Goal: Task Accomplishment & Management: Manage account settings

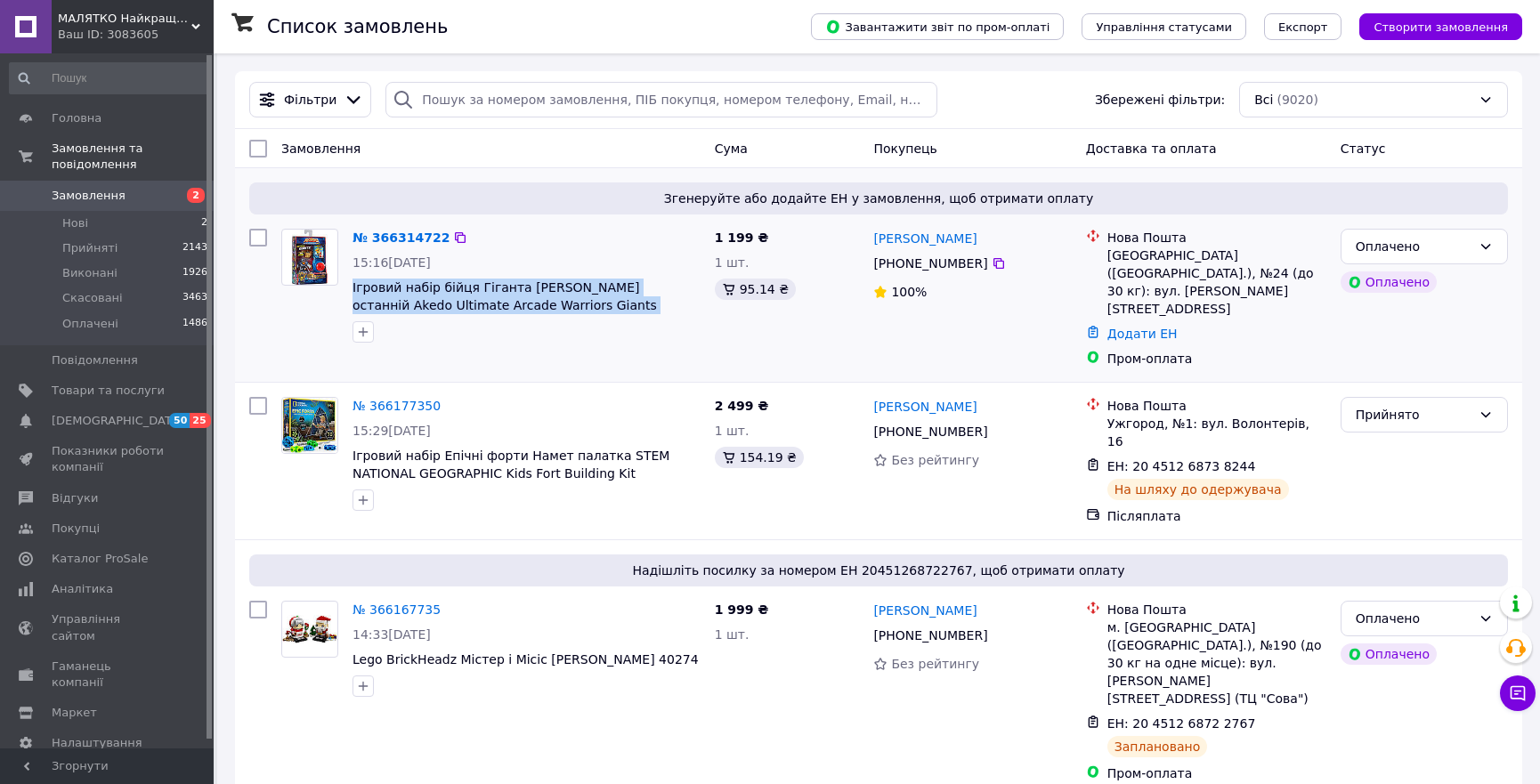
drag, startPoint x: 686, startPoint y: 315, endPoint x: 347, endPoint y: 285, distance: 340.3
click at [347, 285] on div "№ 366314722 15:16[DATE] Ігровий набір бійця Гіганта [PERSON_NAME] останній Aked…" at bounding box center [526, 285] width 362 height 128
drag, startPoint x: 410, startPoint y: 236, endPoint x: 493, endPoint y: 275, distance: 91.7
click at [410, 234] on link "№ 366314722" at bounding box center [401, 238] width 97 height 15
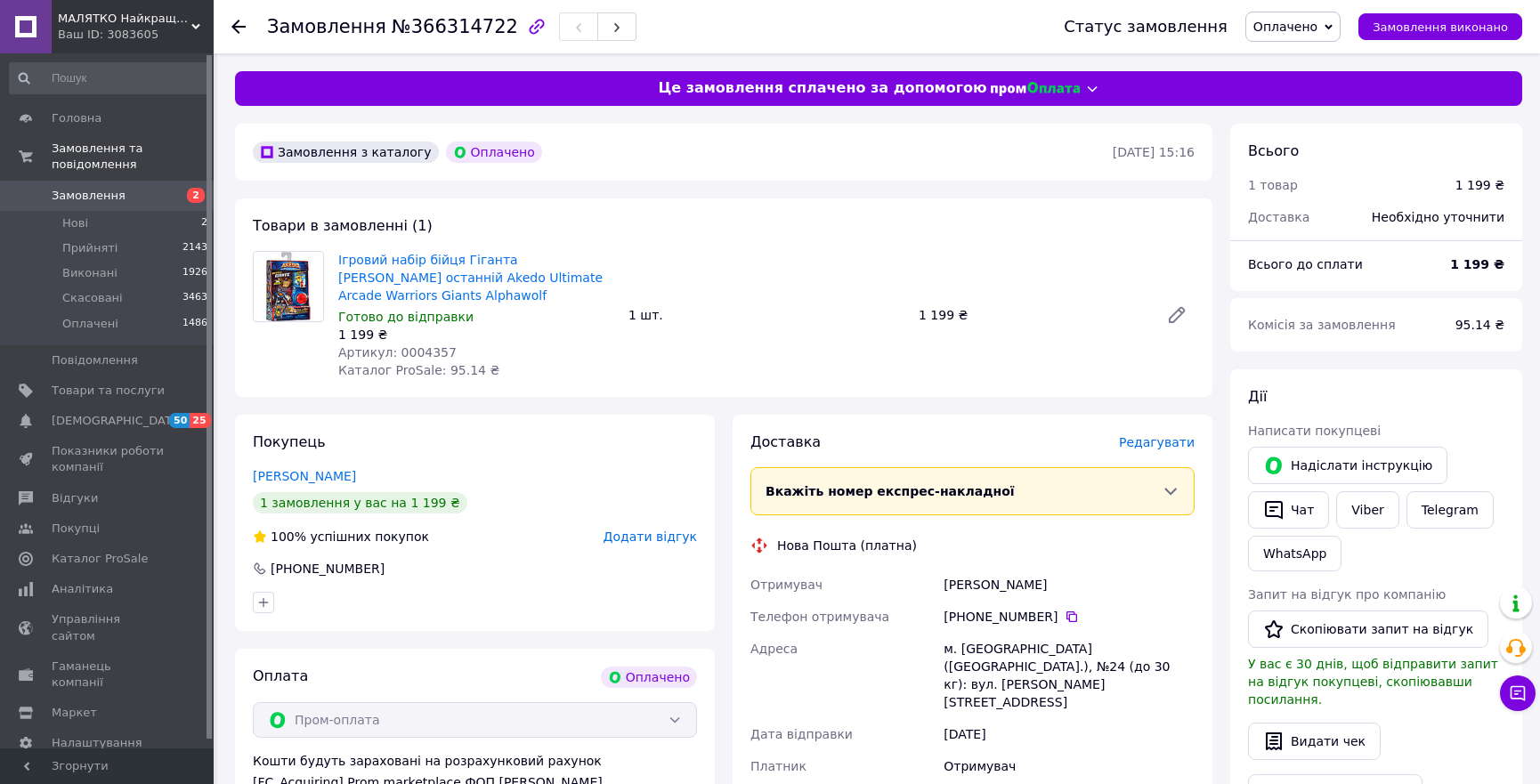
click at [459, 24] on span "№366314722" at bounding box center [455, 27] width 126 height 21
click at [459, 22] on span "№366314722" at bounding box center [455, 27] width 126 height 21
copy span "366314722"
click at [1064, 618] on icon at bounding box center [1072, 617] width 15 height 15
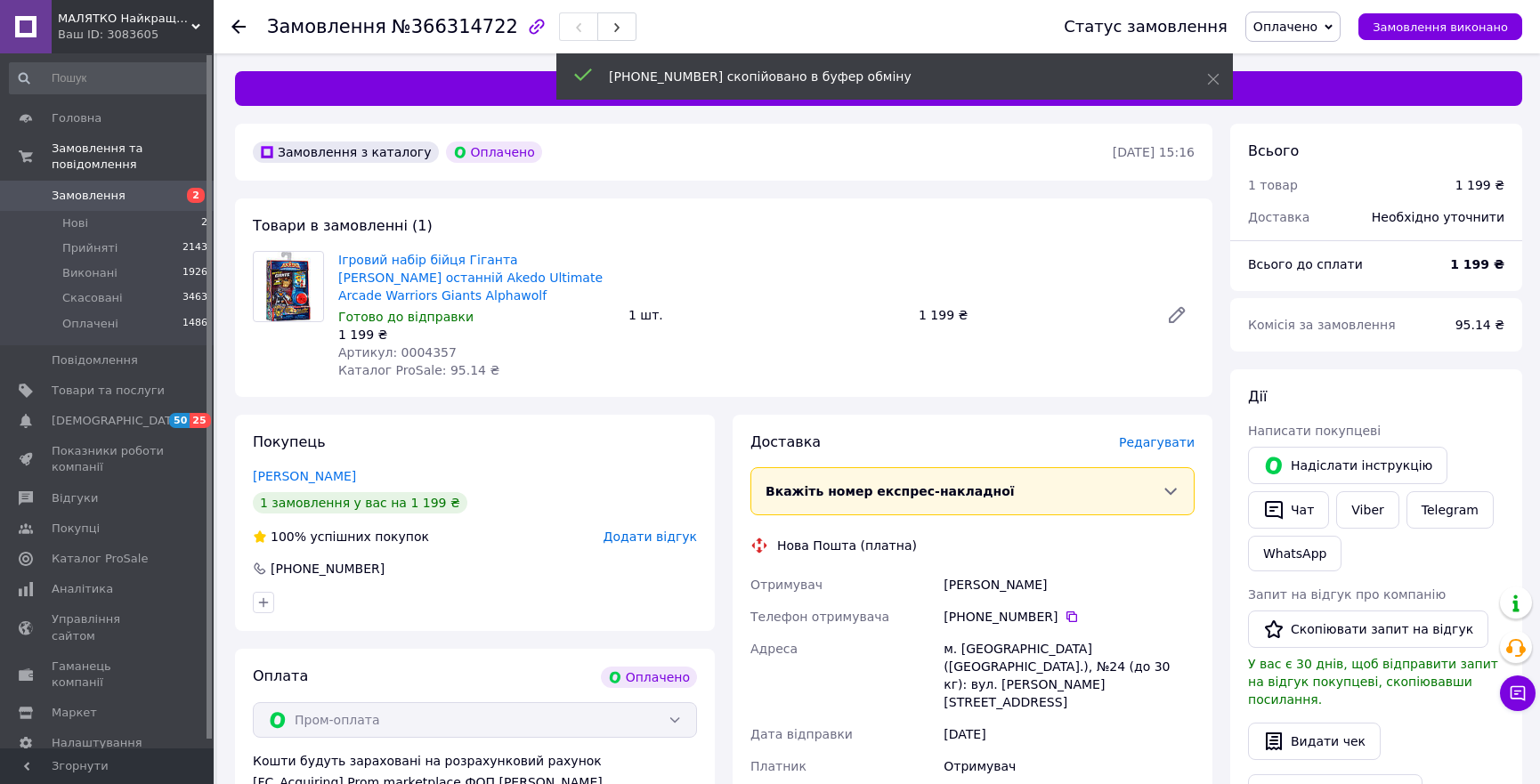
click at [1163, 448] on span "Редагувати" at bounding box center [1157, 443] width 76 height 15
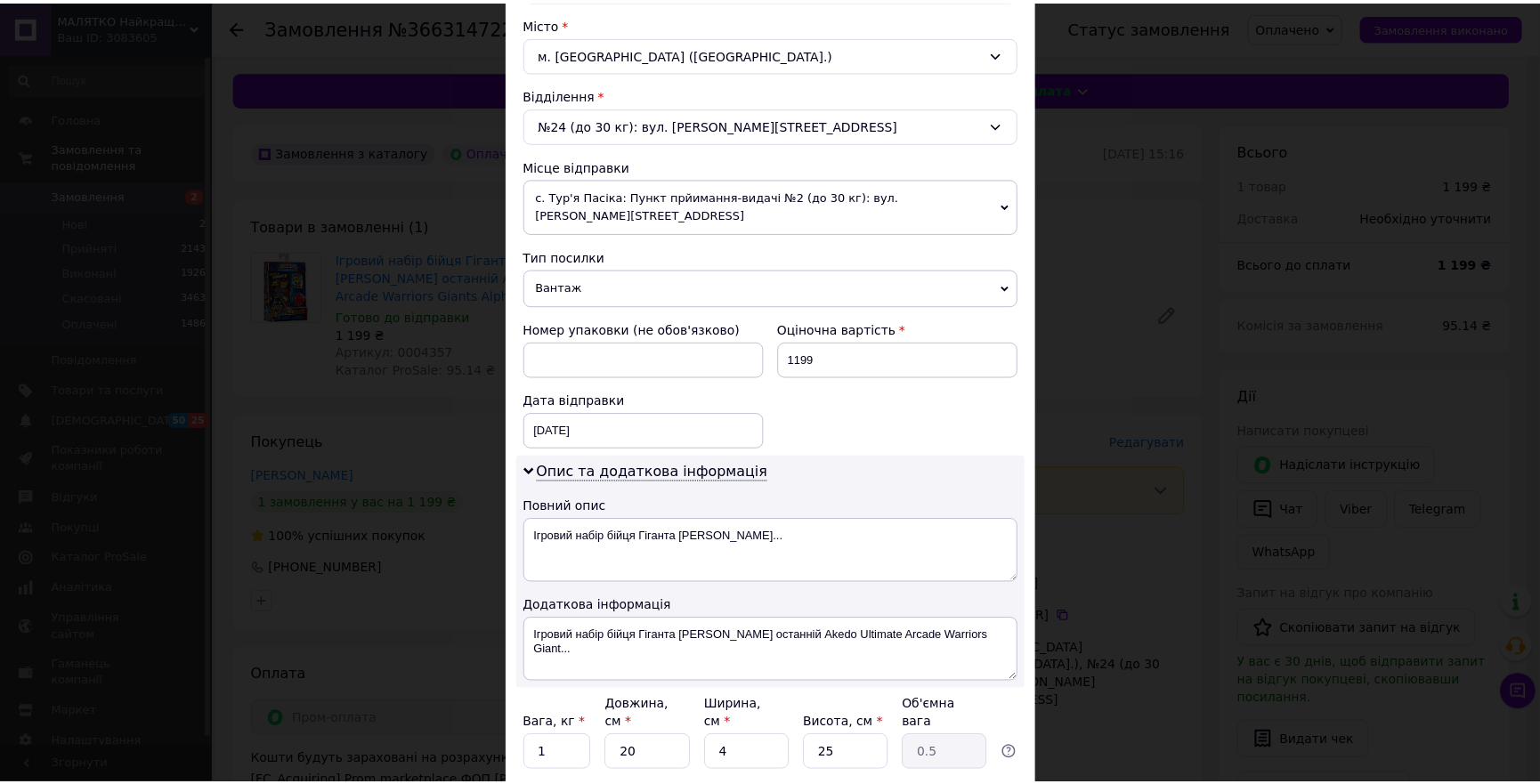
scroll to position [595, 0]
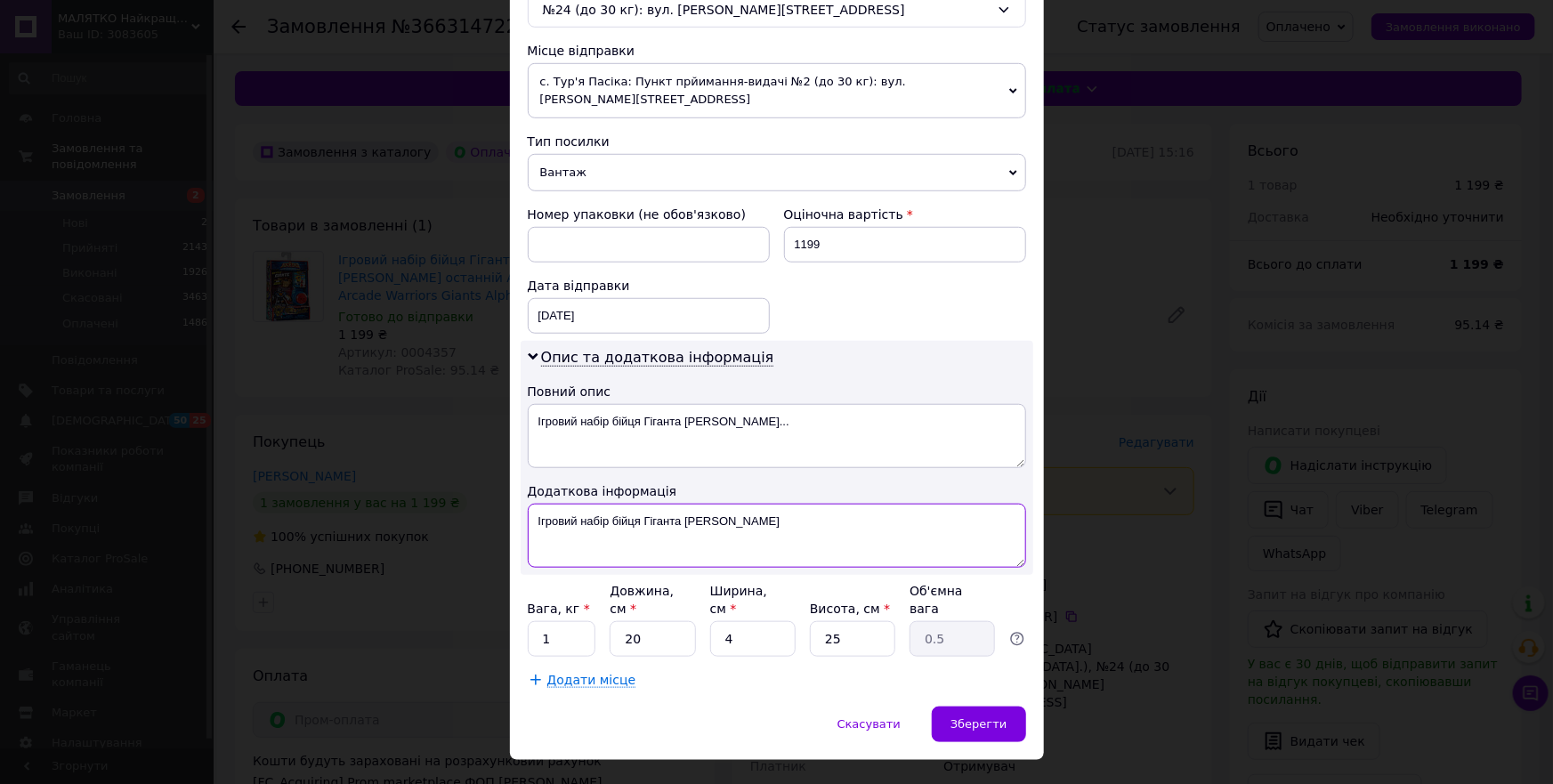
drag, startPoint x: 792, startPoint y: 504, endPoint x: 787, endPoint y: 527, distance: 23.5
drag, startPoint x: 714, startPoint y: 493, endPoint x: 525, endPoint y: 478, distance: 189.6
type textarea "Альфавульф"
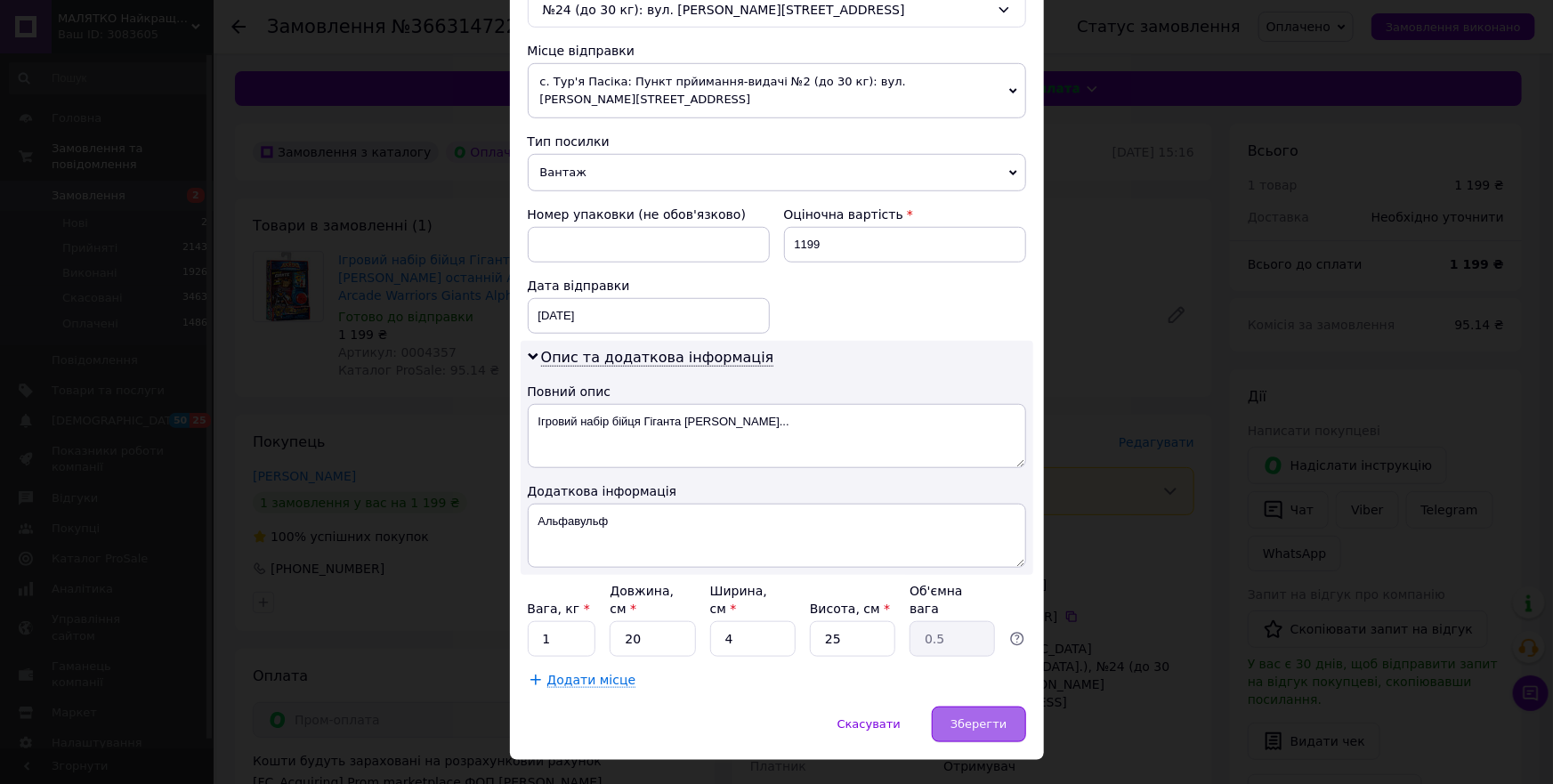
click at [978, 706] on div "Зберегти" at bounding box center [978, 724] width 93 height 36
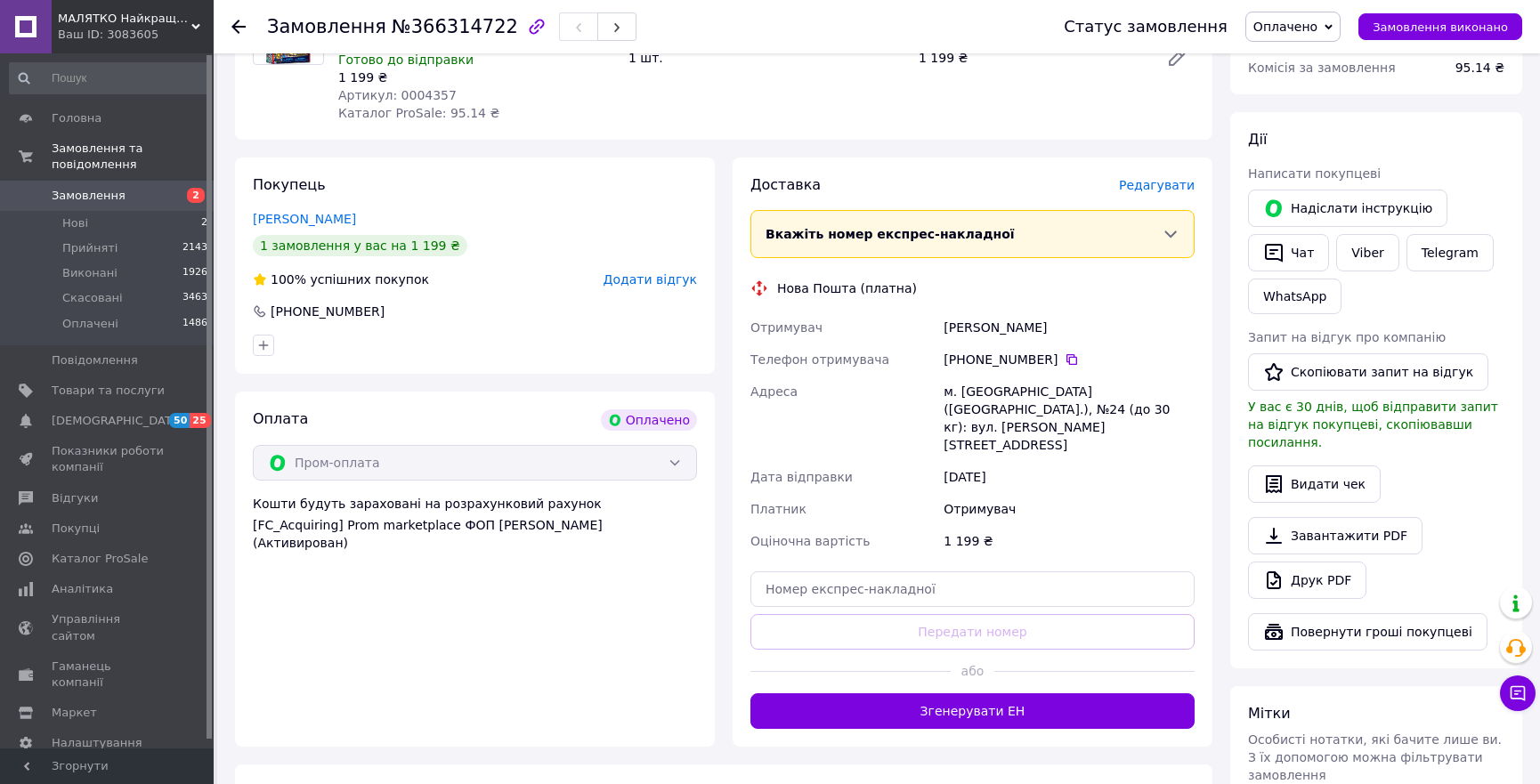
scroll to position [323, 0]
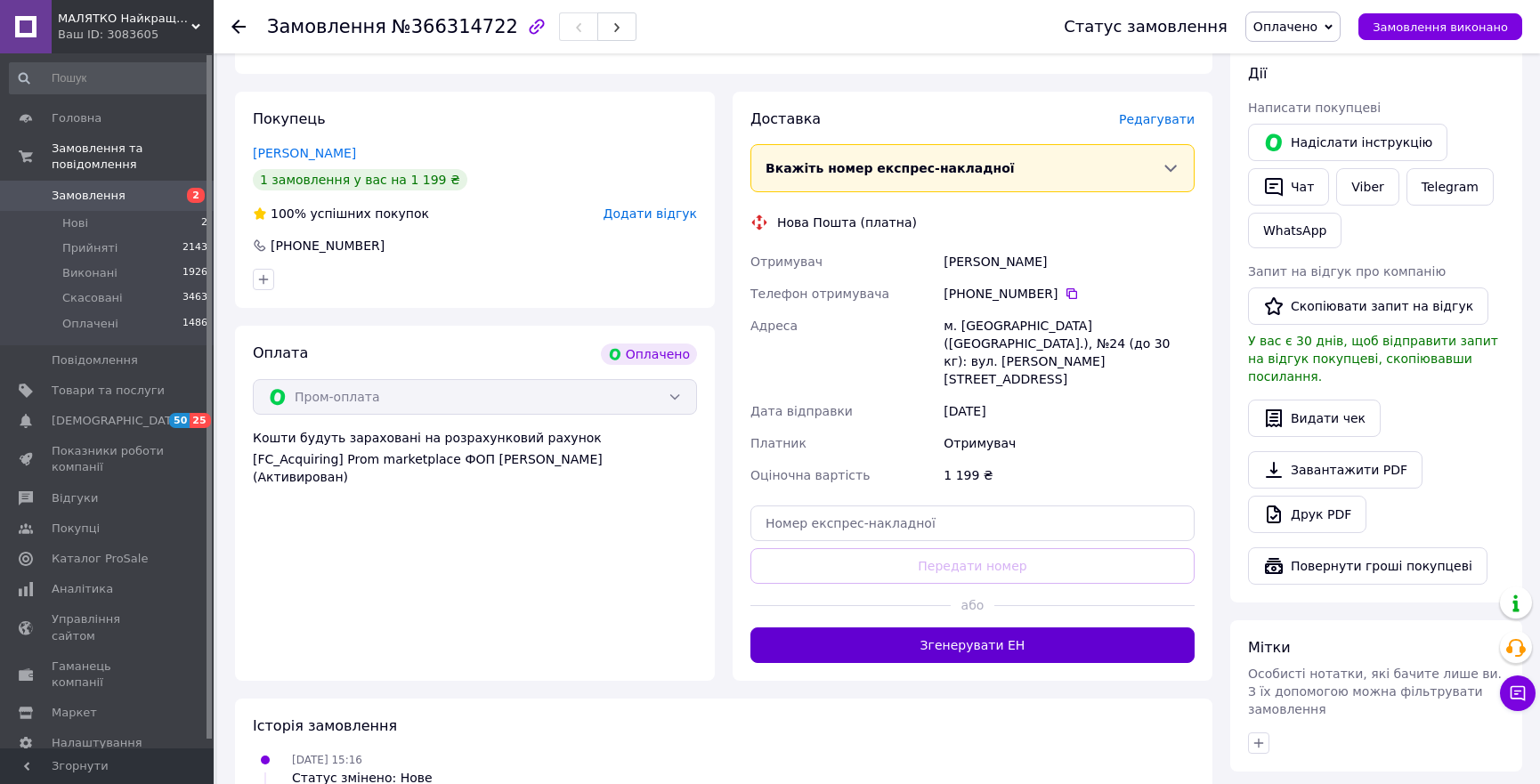
click at [1035, 628] on button "Згенерувати ЕН" at bounding box center [972, 645] width 444 height 36
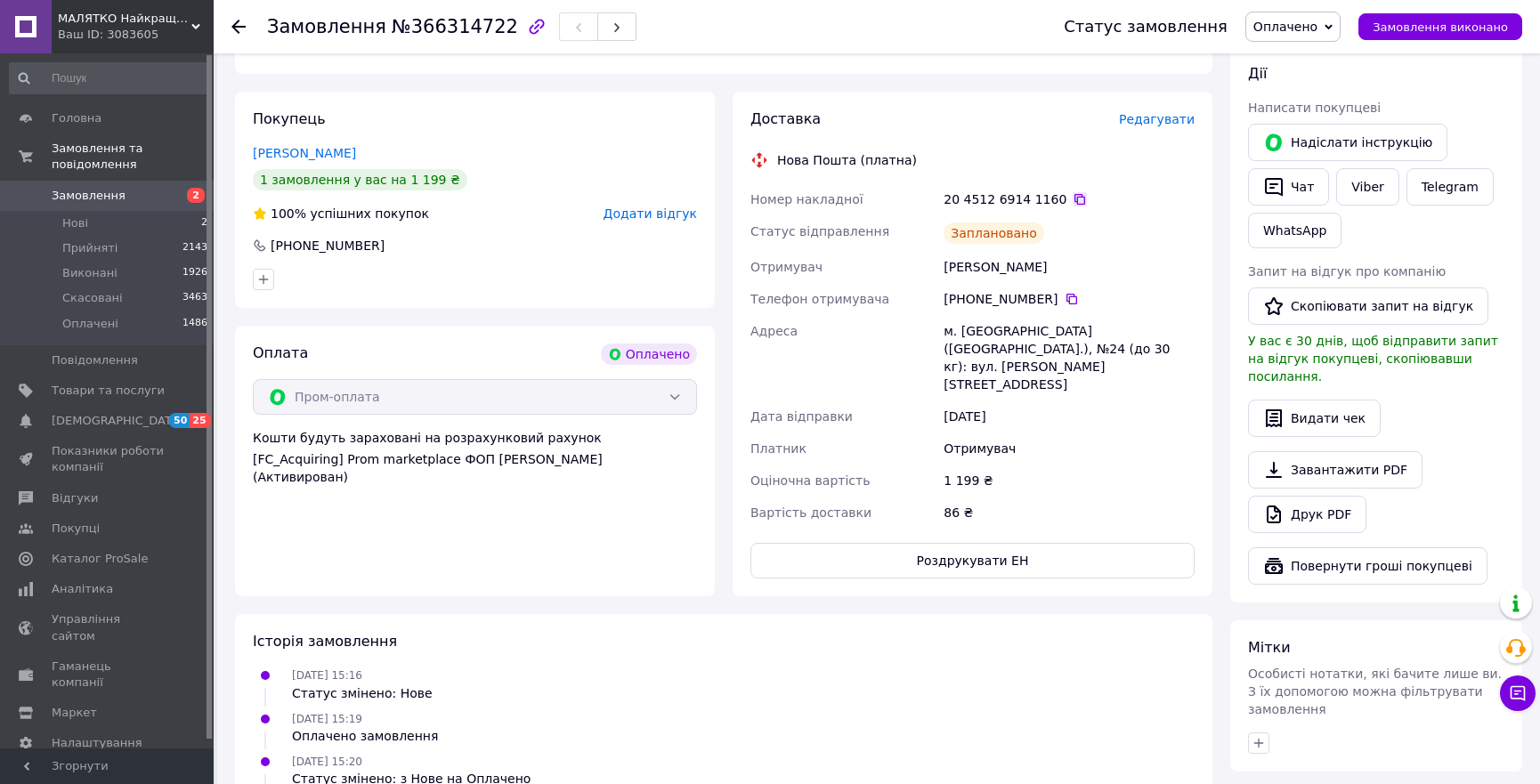
click at [1074, 196] on icon at bounding box center [1080, 199] width 11 height 11
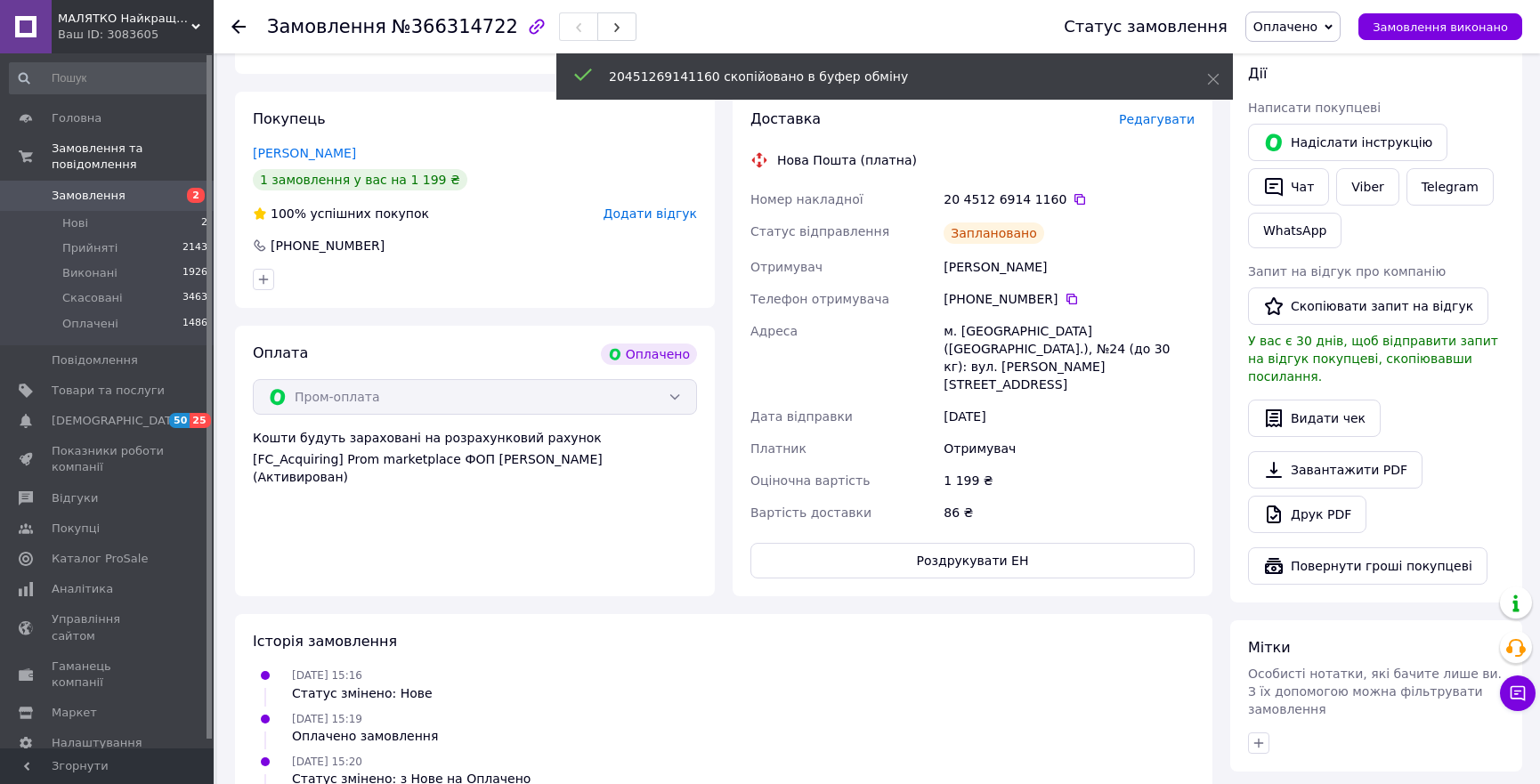
click at [79, 188] on span "Замовлення" at bounding box center [88, 196] width 74 height 16
